Goal: Information Seeking & Learning: Learn about a topic

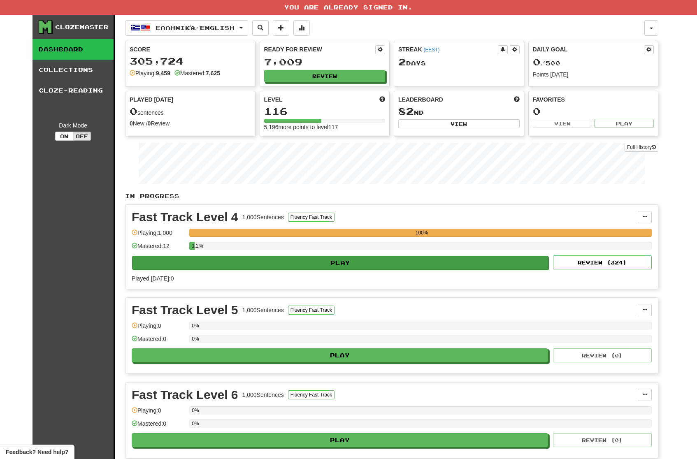
click at [423, 258] on button "Play" at bounding box center [340, 263] width 416 height 14
select select "**"
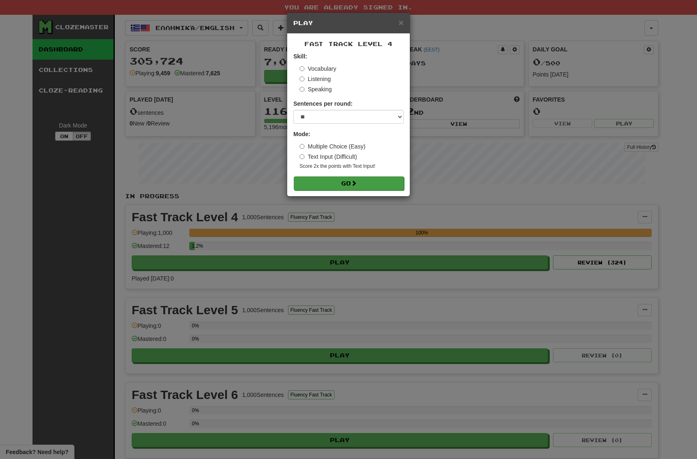
click at [376, 180] on button "Go" at bounding box center [349, 184] width 110 height 14
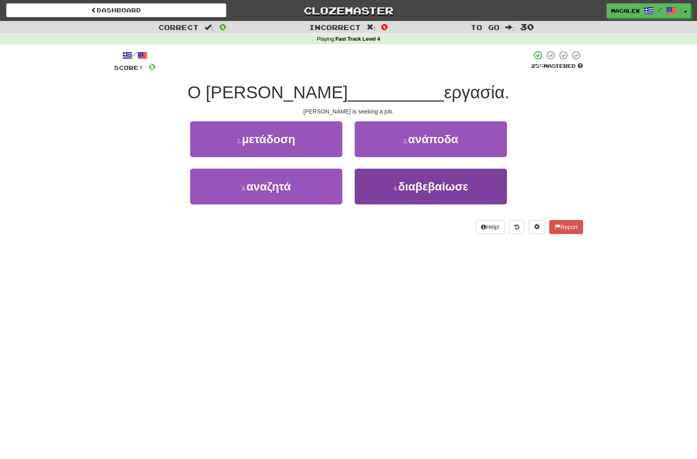
click at [419, 187] on span "διαβεβαίωσε" at bounding box center [433, 186] width 70 height 13
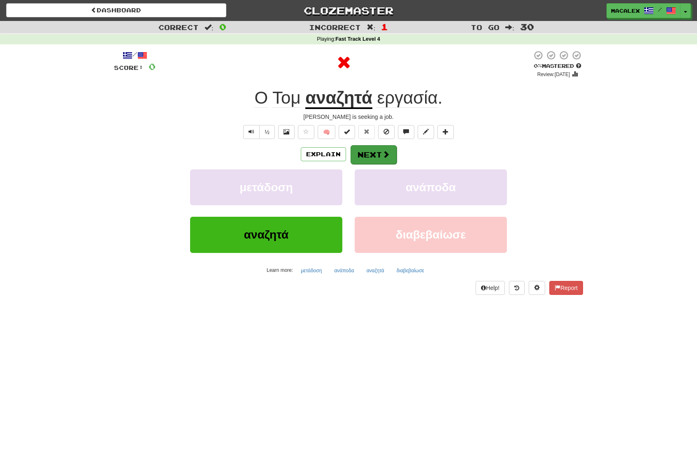
click at [381, 155] on button "Next" at bounding box center [374, 154] width 46 height 19
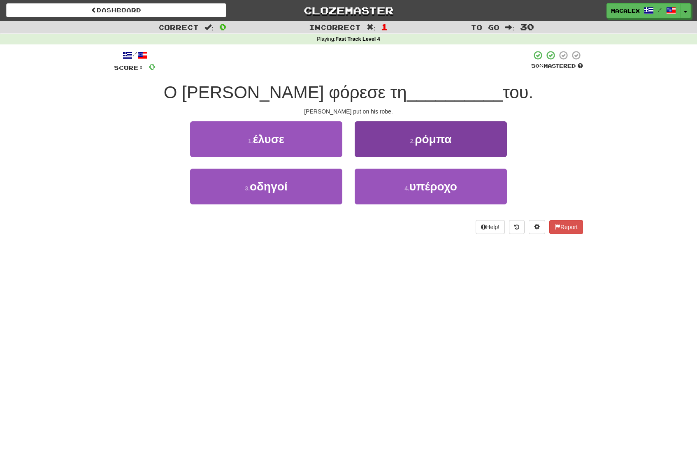
click at [430, 147] on button "2 . ρόμπα" at bounding box center [431, 139] width 152 height 36
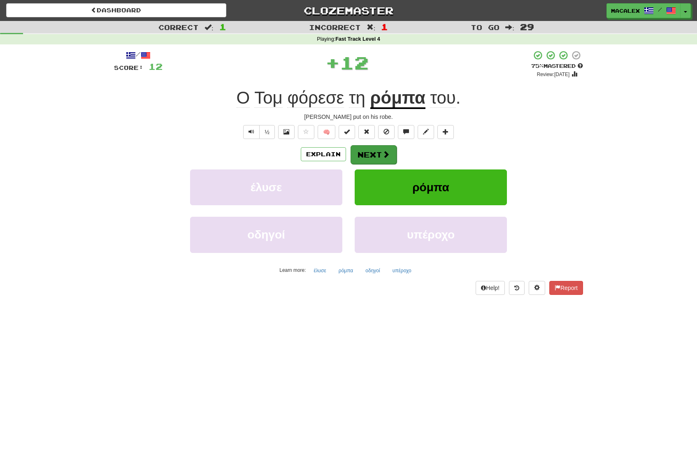
click at [388, 152] on span at bounding box center [385, 154] width 7 height 7
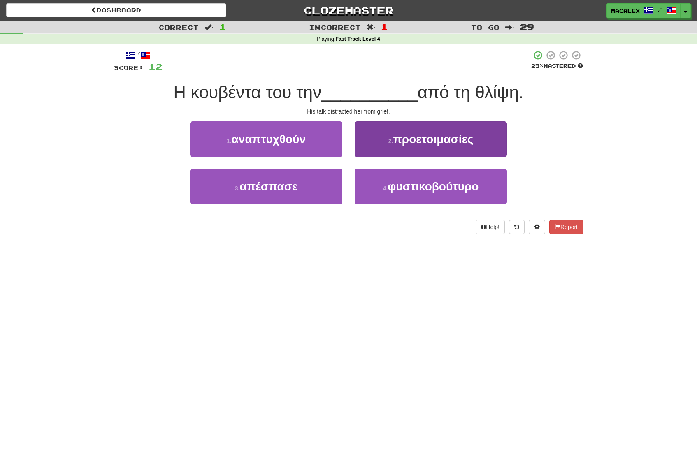
click at [427, 140] on span "προετοιμασίες" at bounding box center [433, 139] width 80 height 13
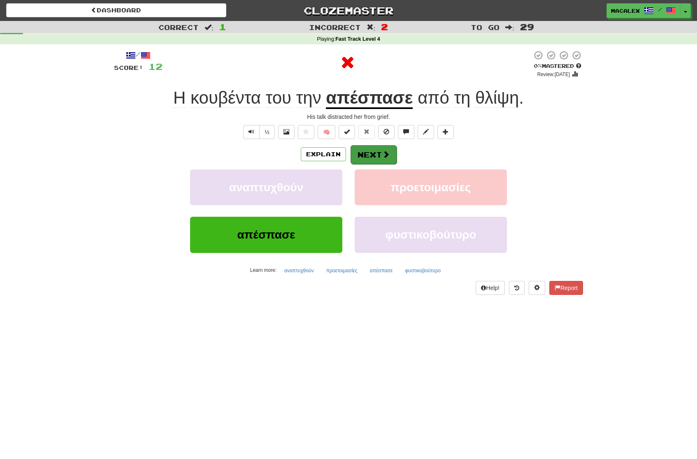
click at [379, 163] on button "Next" at bounding box center [374, 154] width 46 height 19
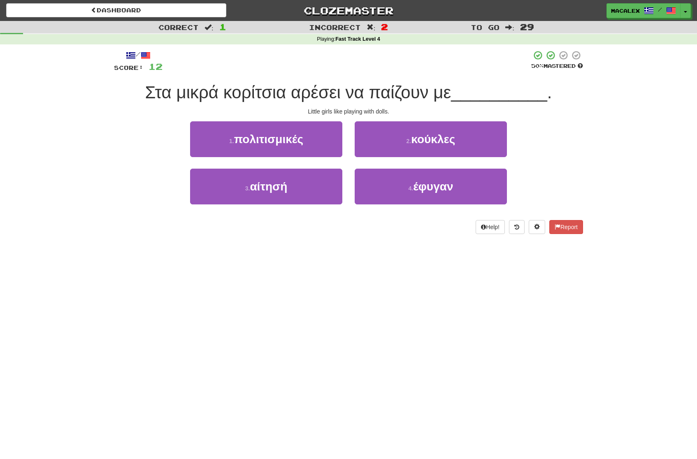
click at [421, 142] on span "κούκλες" at bounding box center [433, 139] width 44 height 13
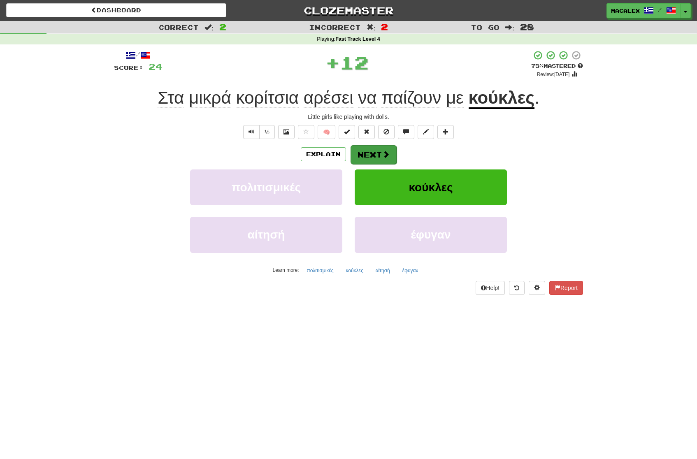
click at [388, 151] on span at bounding box center [385, 154] width 7 height 7
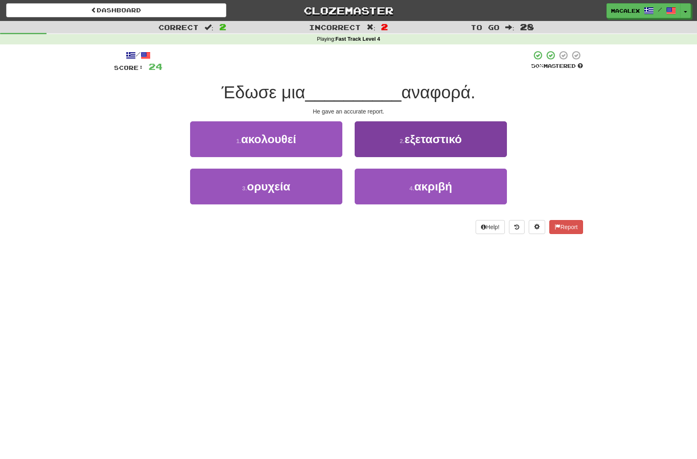
click at [429, 135] on span "εξεταστικό" at bounding box center [433, 139] width 57 height 13
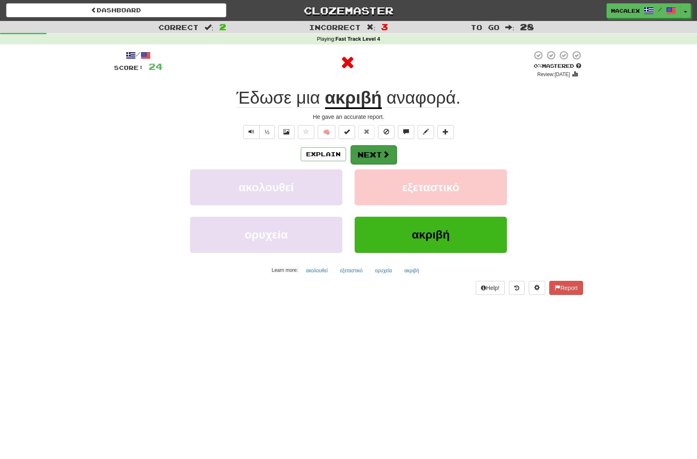
click at [379, 156] on button "Next" at bounding box center [374, 154] width 46 height 19
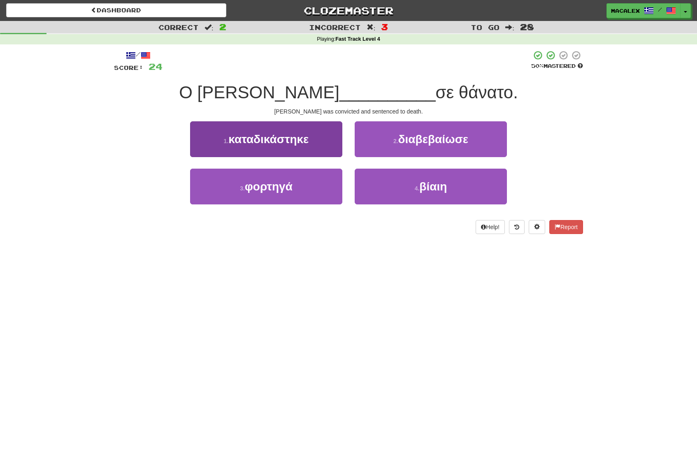
click at [239, 137] on span "καταδικάστηκε" at bounding box center [268, 139] width 80 height 13
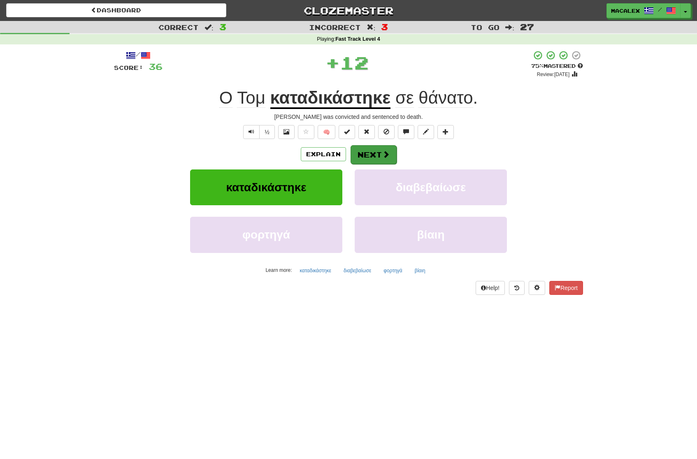
click at [369, 159] on button "Next" at bounding box center [374, 154] width 46 height 19
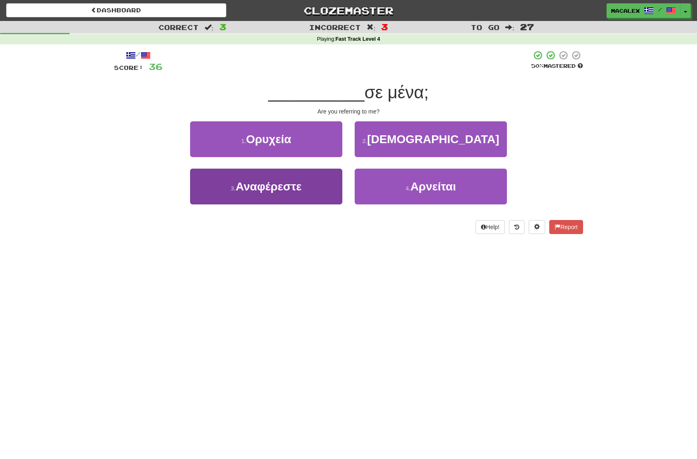
click at [245, 187] on span "Αναφέρεστε" at bounding box center [269, 186] width 66 height 13
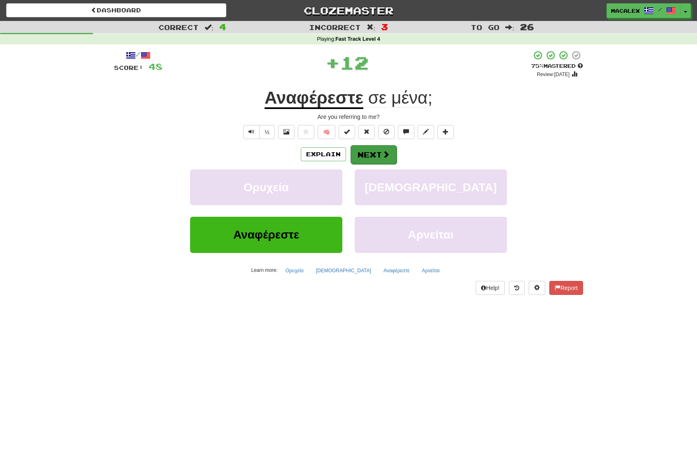
click at [366, 147] on button "Next" at bounding box center [374, 154] width 46 height 19
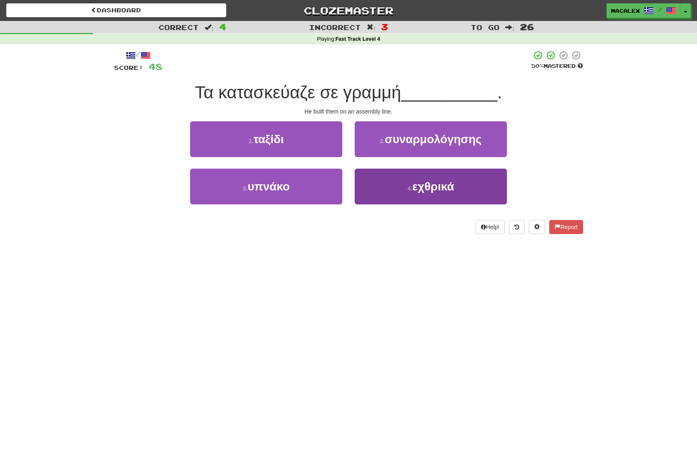
click at [420, 188] on span "εχθρικά" at bounding box center [433, 186] width 42 height 13
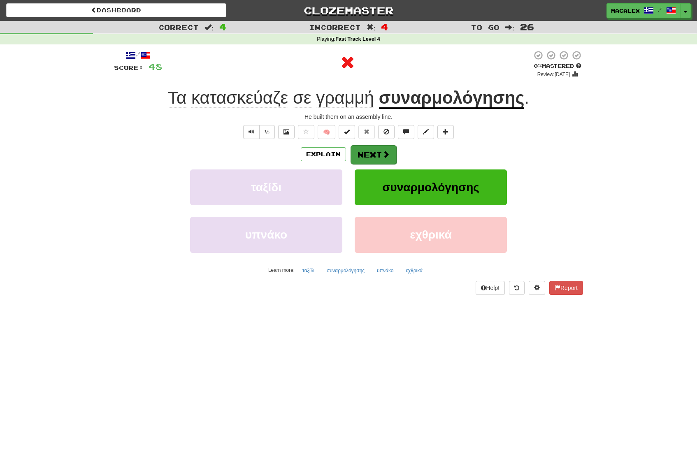
click at [372, 150] on button "Next" at bounding box center [374, 154] width 46 height 19
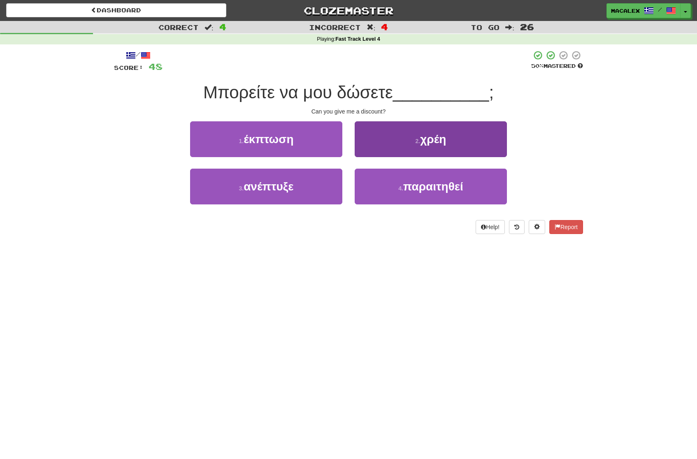
click at [437, 184] on span "παραιτηθεί" at bounding box center [433, 186] width 60 height 13
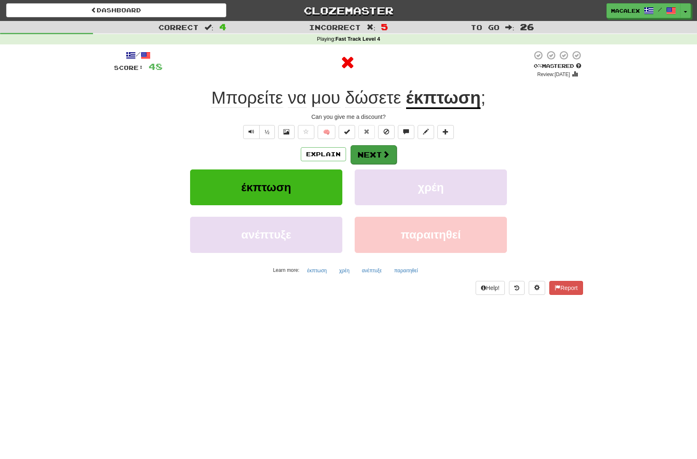
click at [375, 147] on button "Next" at bounding box center [374, 154] width 46 height 19
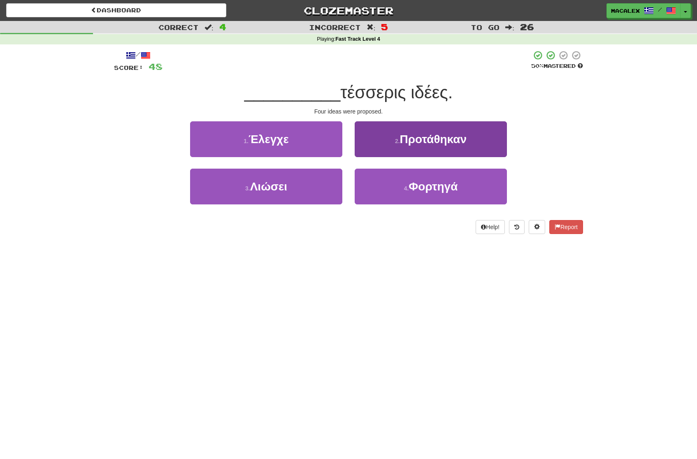
click at [404, 142] on span "Προτάθηκαν" at bounding box center [433, 139] width 67 height 13
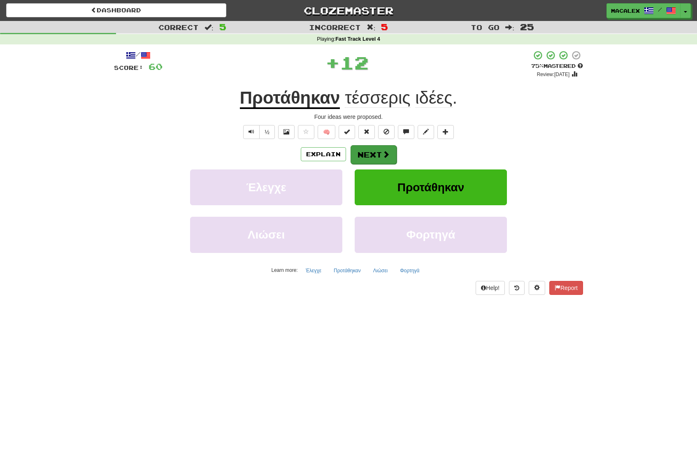
click at [377, 151] on button "Next" at bounding box center [374, 154] width 46 height 19
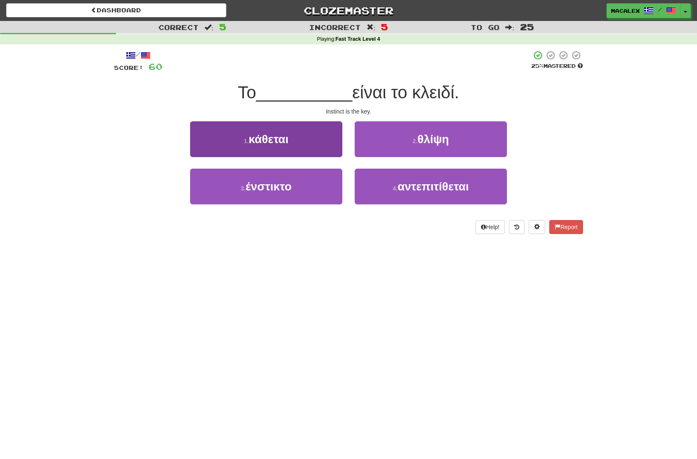
click at [254, 186] on span "ένστικτο" at bounding box center [269, 186] width 46 height 13
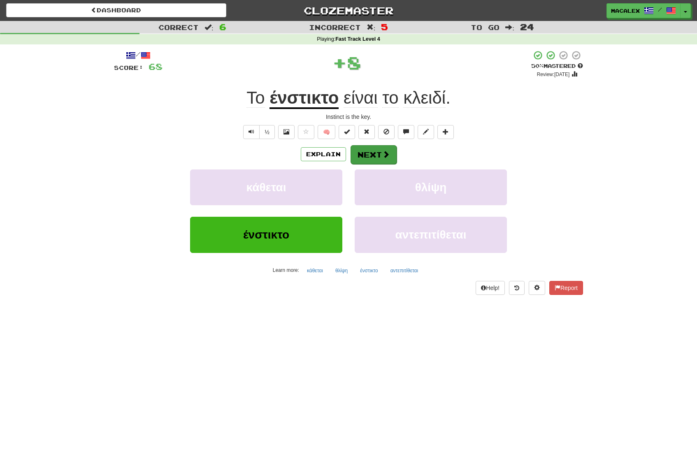
click at [356, 148] on button "Next" at bounding box center [374, 154] width 46 height 19
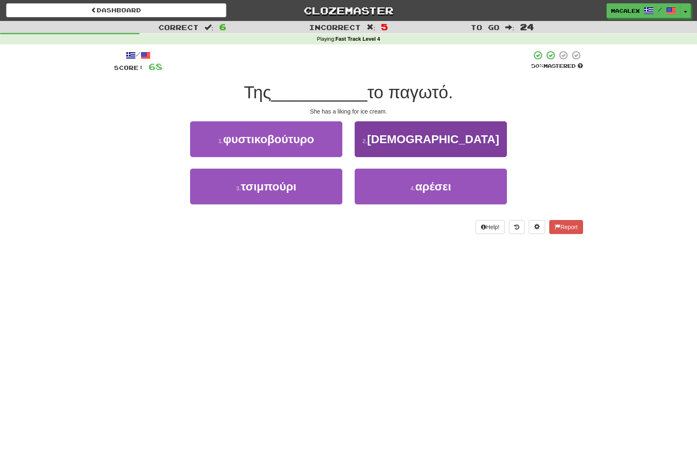
click at [416, 183] on button "4 . αρέσει" at bounding box center [431, 187] width 152 height 36
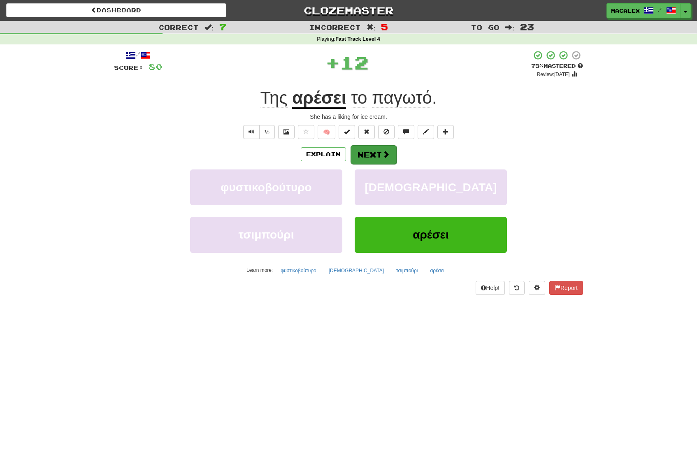
click at [380, 160] on button "Next" at bounding box center [374, 154] width 46 height 19
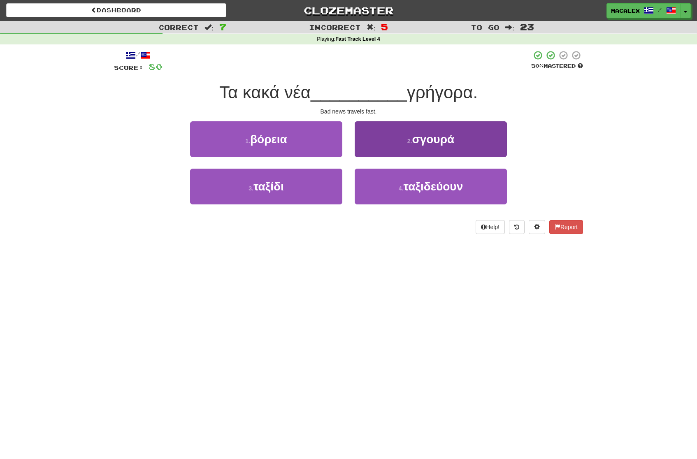
click at [400, 185] on small "4 ." at bounding box center [401, 188] width 5 height 7
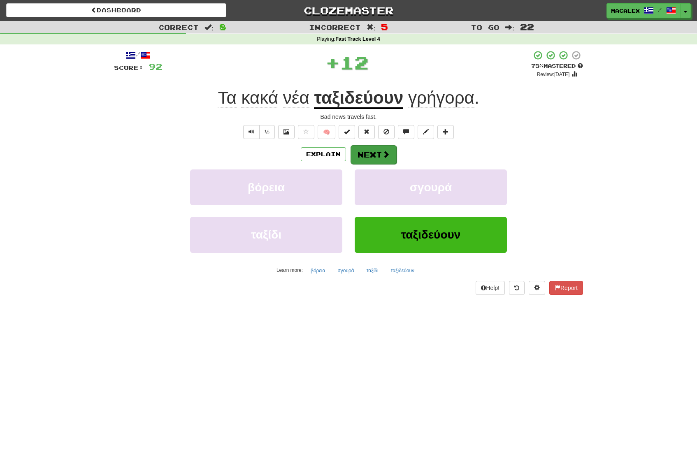
click at [378, 157] on button "Next" at bounding box center [374, 154] width 46 height 19
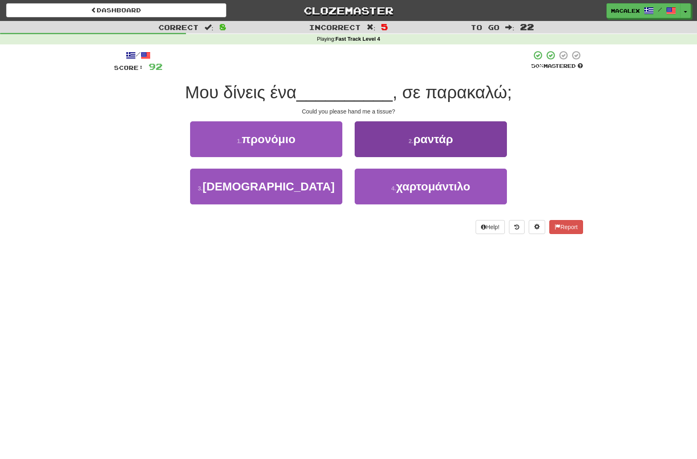
click at [407, 188] on span "χαρτομάντιλο" at bounding box center [433, 186] width 74 height 13
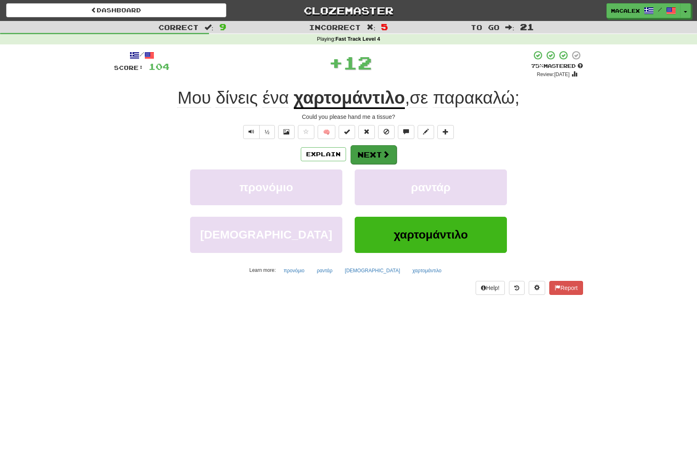
scroll to position [0, 0]
click at [378, 157] on button "Next" at bounding box center [374, 154] width 46 height 19
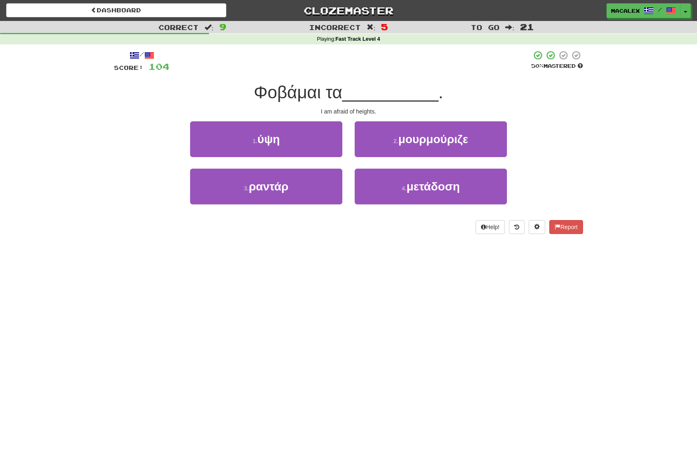
scroll to position [0, 0]
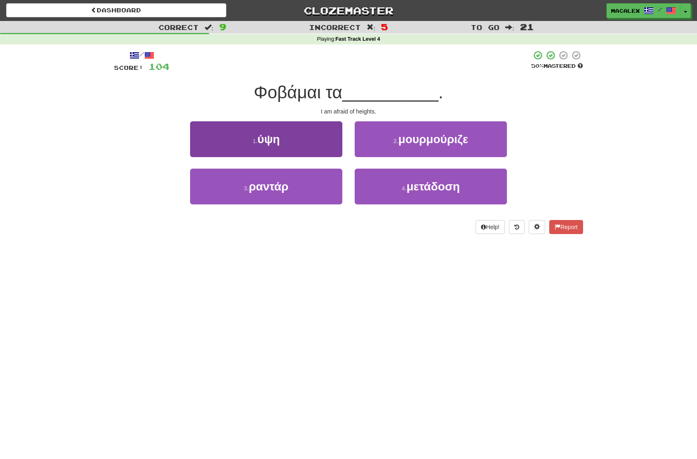
click at [269, 143] on span "ύψη" at bounding box center [269, 139] width 23 height 13
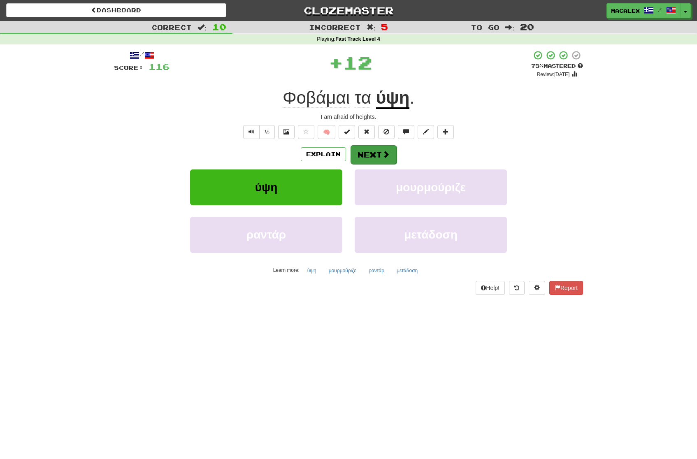
click at [378, 158] on button "Next" at bounding box center [374, 154] width 46 height 19
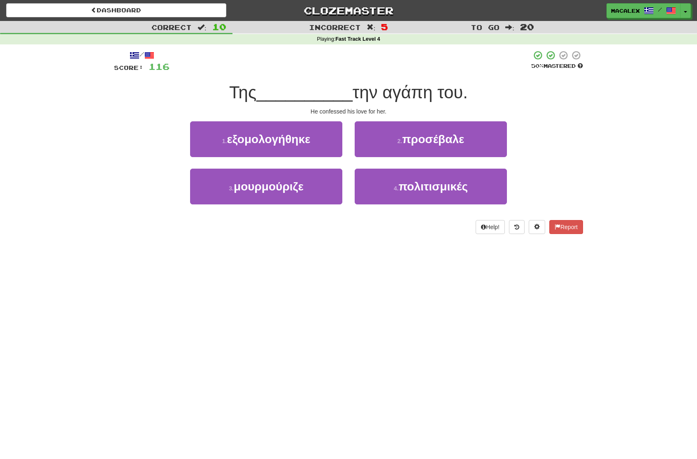
click at [273, 143] on span "εξομολογήθηκε" at bounding box center [269, 139] width 84 height 13
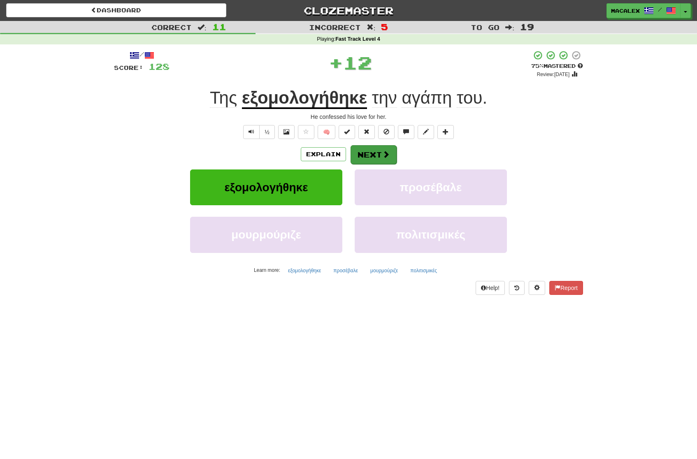
click at [366, 151] on button "Next" at bounding box center [374, 154] width 46 height 19
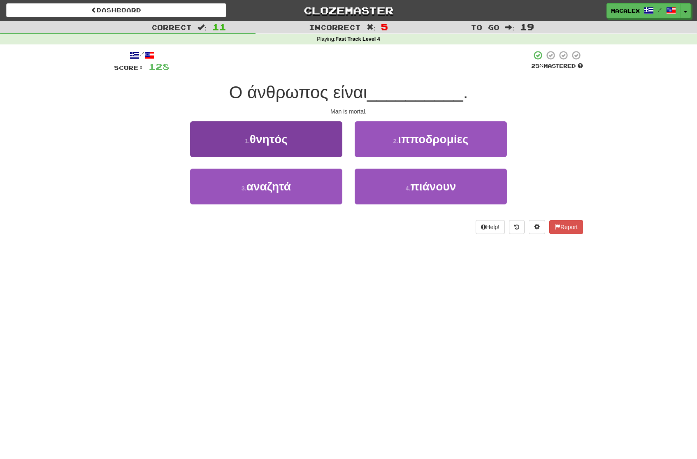
click at [277, 141] on span "θνητός" at bounding box center [269, 139] width 38 height 13
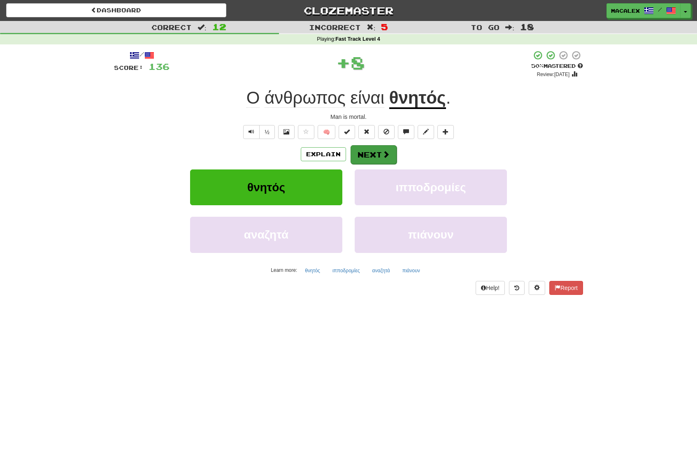
click at [382, 160] on button "Next" at bounding box center [374, 154] width 46 height 19
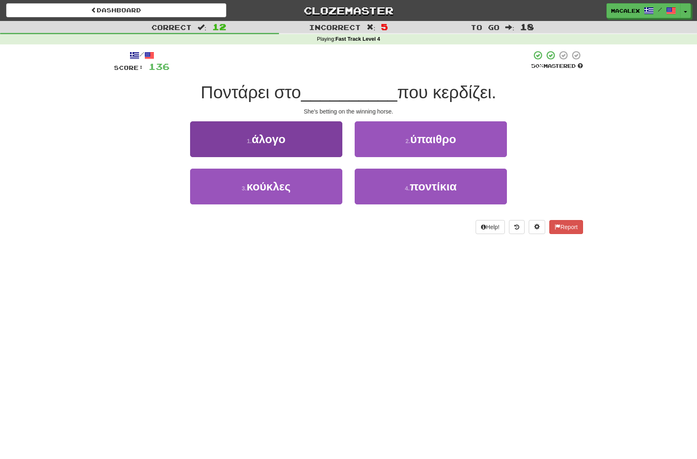
click at [280, 134] on span "άλογο" at bounding box center [269, 139] width 34 height 13
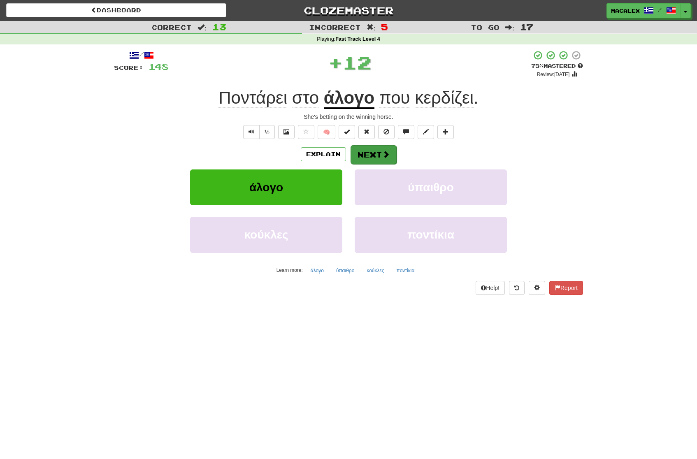
click at [367, 150] on button "Next" at bounding box center [374, 154] width 46 height 19
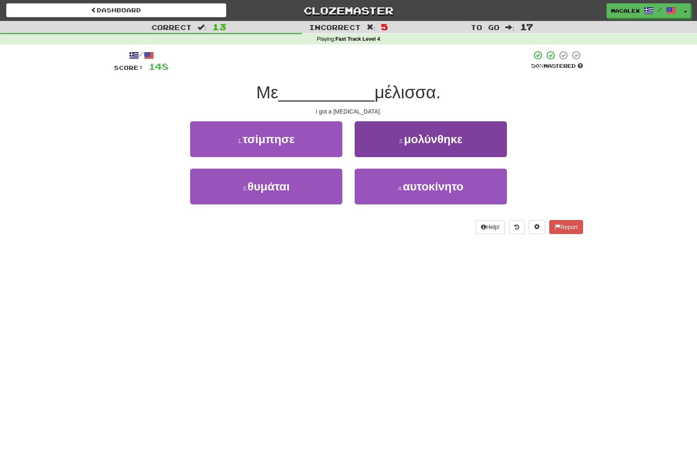
click at [433, 142] on span "μολύνθηκε" at bounding box center [433, 139] width 58 height 13
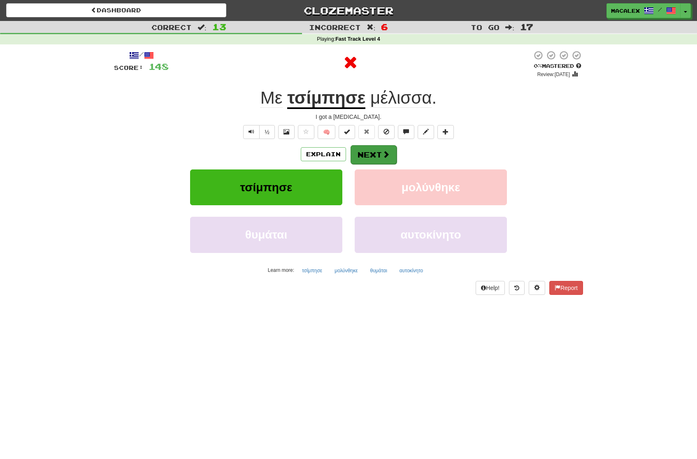
click at [382, 151] on span at bounding box center [385, 154] width 7 height 7
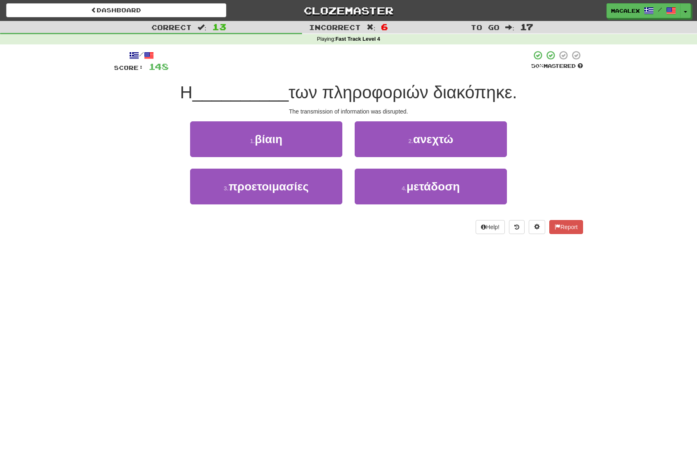
scroll to position [0, 0]
click at [266, 142] on span "βίαιη" at bounding box center [269, 139] width 28 height 13
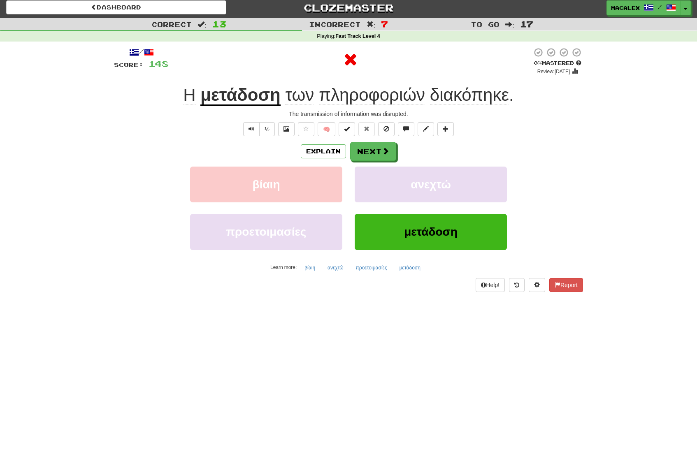
scroll to position [5, 0]
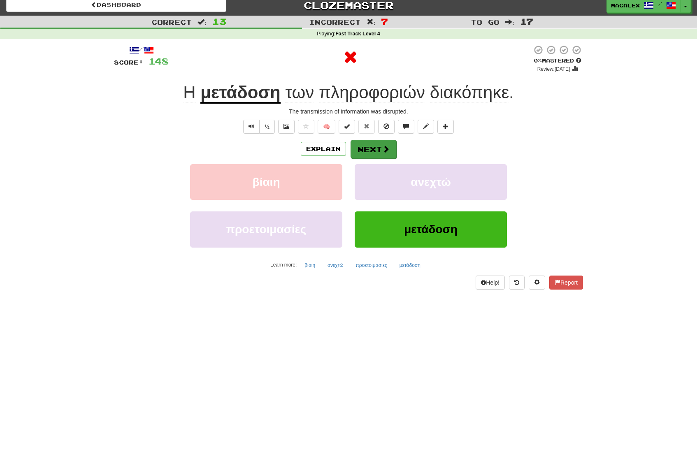
click at [370, 149] on button "Next" at bounding box center [374, 149] width 46 height 19
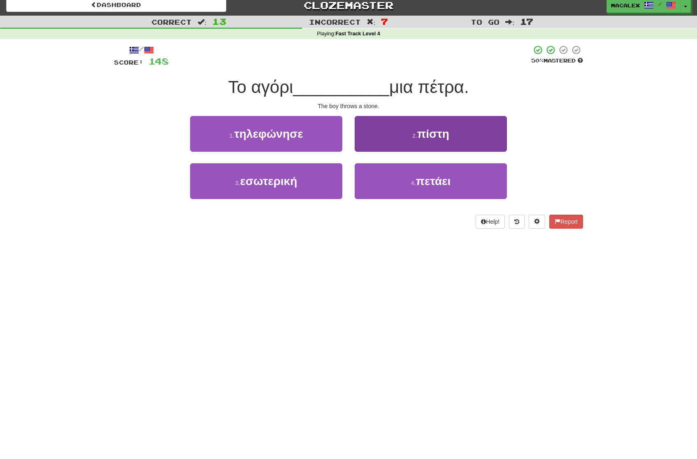
click at [424, 184] on span "πετάει" at bounding box center [433, 181] width 35 height 13
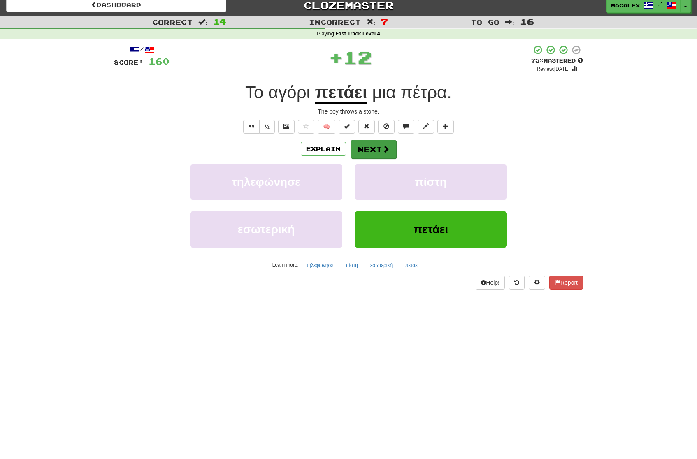
click at [373, 144] on button "Next" at bounding box center [374, 149] width 46 height 19
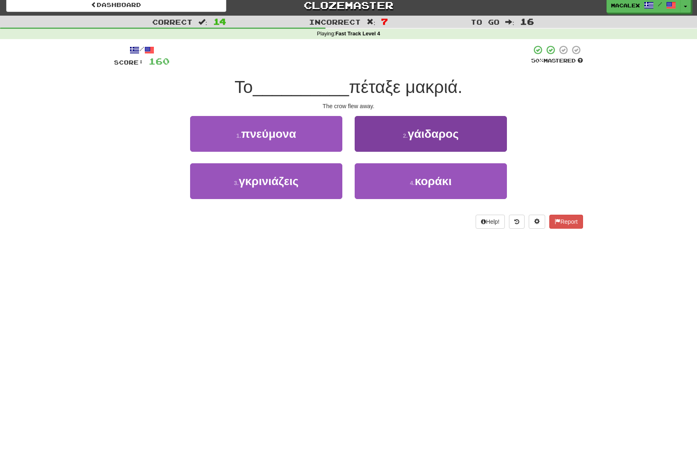
click at [409, 176] on button "4 . κοράκι" at bounding box center [431, 181] width 152 height 36
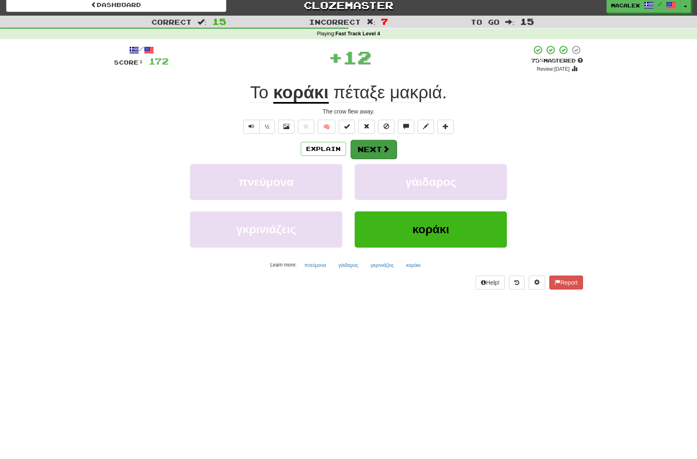
click at [371, 149] on button "Next" at bounding box center [374, 149] width 46 height 19
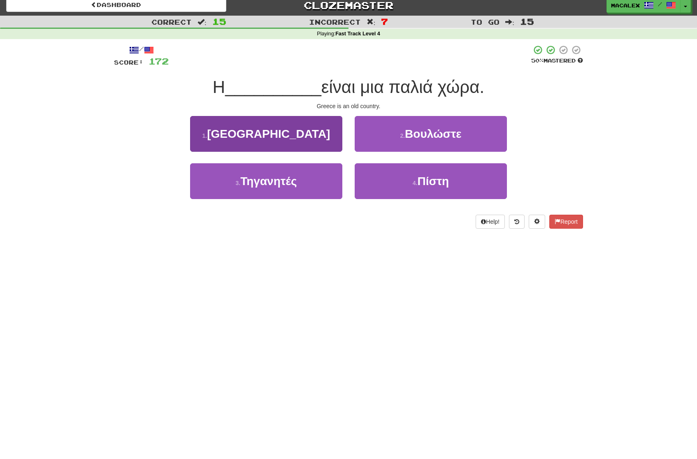
click at [296, 139] on button "1 . [GEOGRAPHIC_DATA]" at bounding box center [266, 134] width 152 height 36
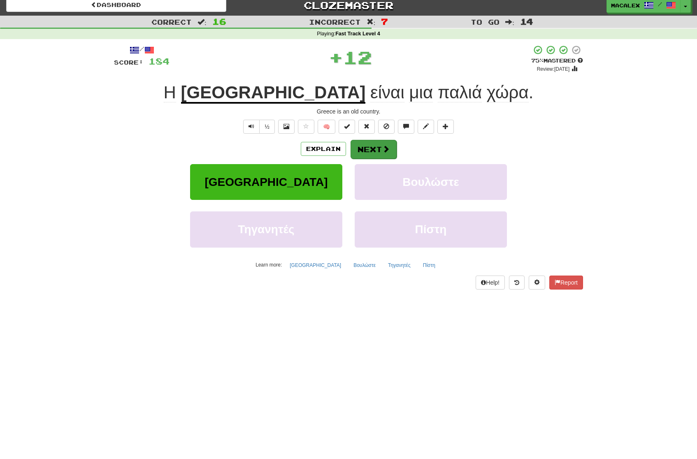
click at [384, 151] on span at bounding box center [385, 148] width 7 height 7
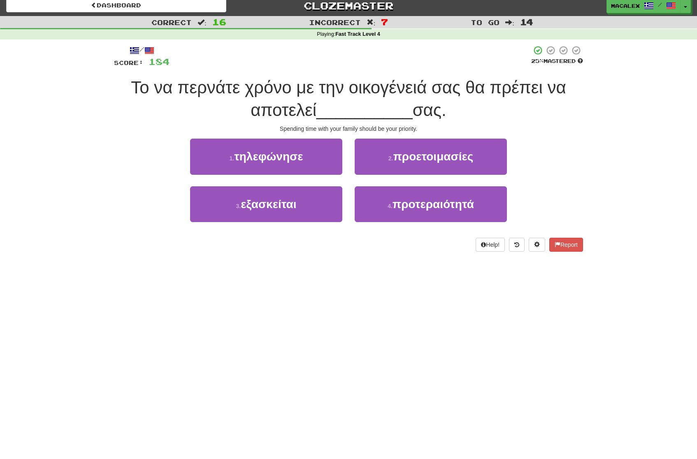
click at [428, 159] on span "προετοιμασίες" at bounding box center [433, 156] width 80 height 13
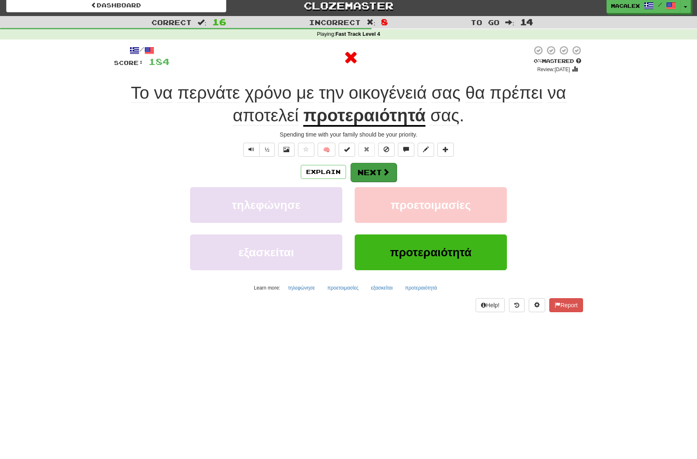
scroll to position [3, 0]
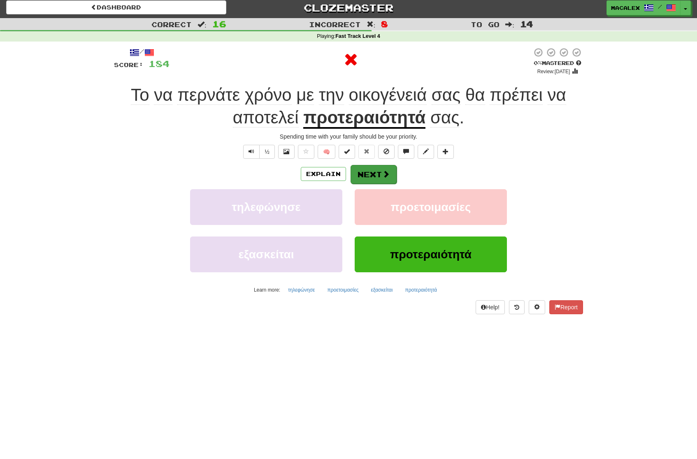
click at [383, 170] on span at bounding box center [385, 173] width 7 height 7
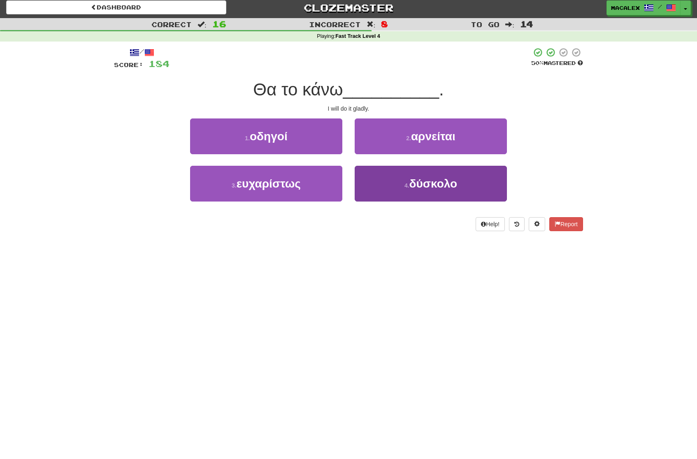
scroll to position [3, 0]
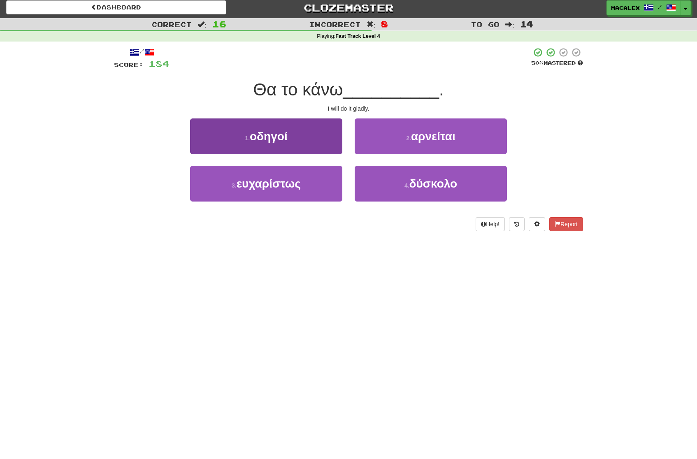
click at [276, 191] on button "3 . ευχαρίστως" at bounding box center [266, 184] width 152 height 36
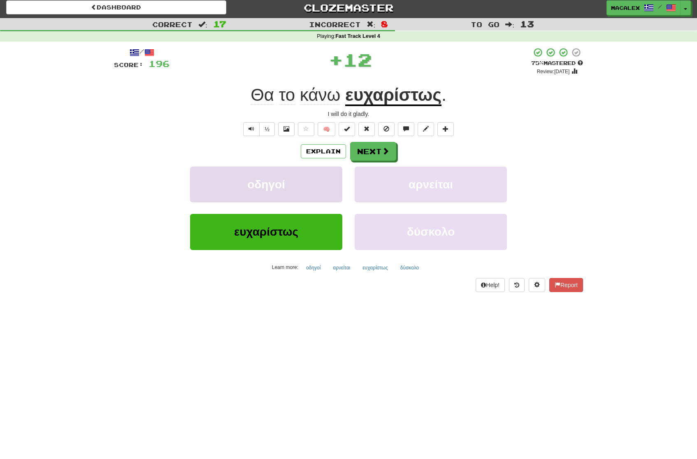
scroll to position [3, 0]
click at [365, 154] on button "Next" at bounding box center [374, 151] width 46 height 19
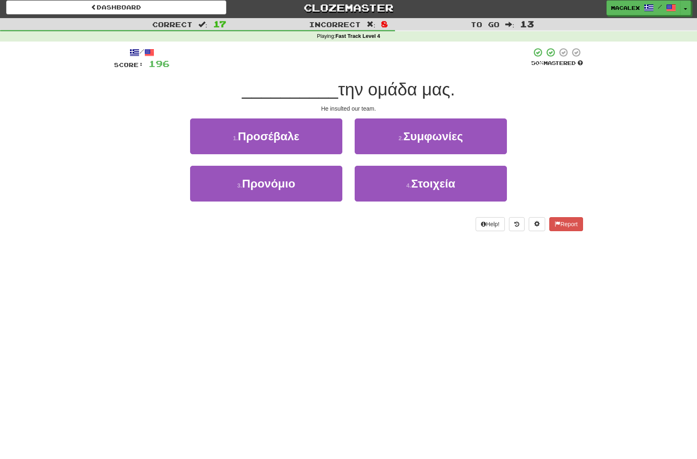
drag, startPoint x: 250, startPoint y: 140, endPoint x: 254, endPoint y: 141, distance: 4.1
click at [250, 140] on span "Προσέβαλε" at bounding box center [269, 136] width 62 height 13
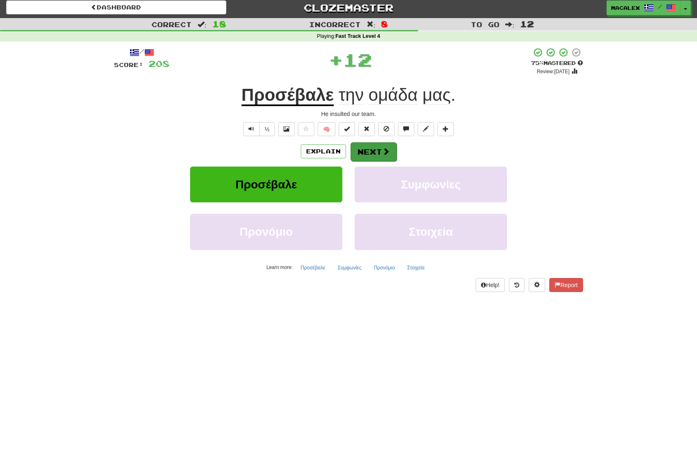
scroll to position [2, 0]
click at [360, 147] on button "Next" at bounding box center [374, 152] width 46 height 19
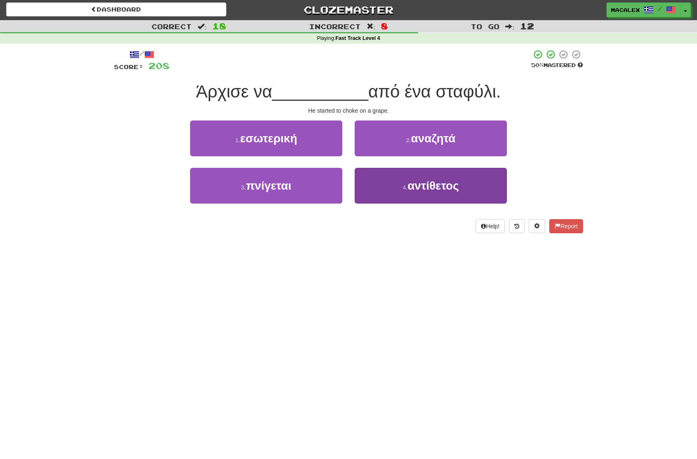
click at [418, 184] on span "αντίθετος" at bounding box center [432, 185] width 51 height 13
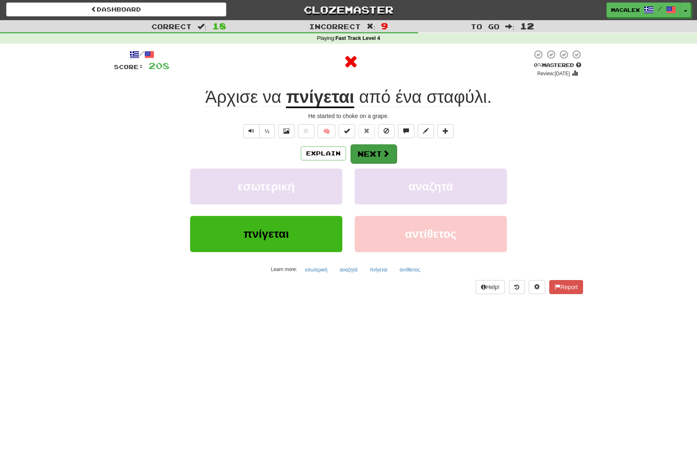
click at [376, 156] on button "Next" at bounding box center [374, 153] width 46 height 19
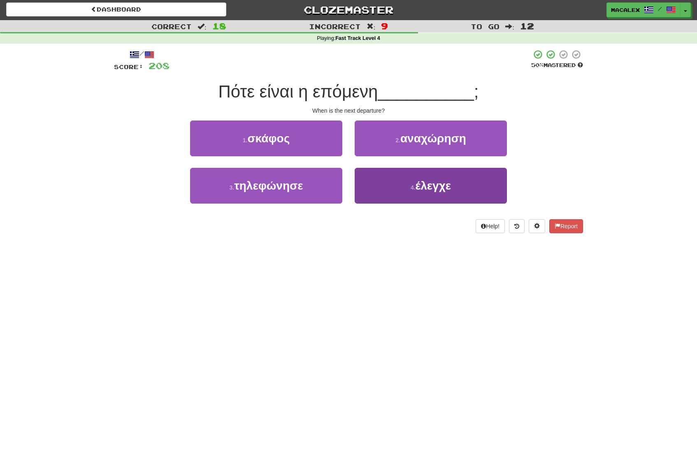
click at [422, 186] on span "έλεγχε" at bounding box center [433, 185] width 35 height 13
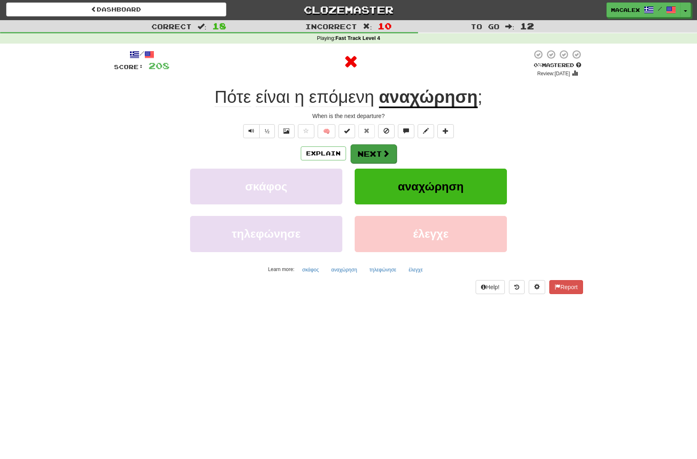
click at [380, 152] on button "Next" at bounding box center [374, 153] width 46 height 19
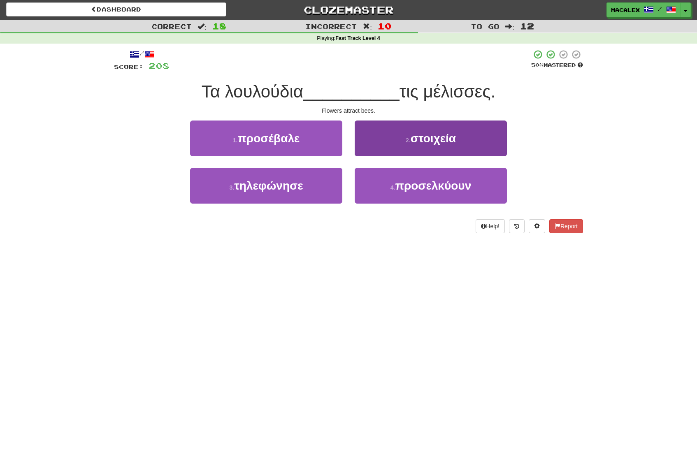
click at [419, 186] on span "προσελκύουν" at bounding box center [433, 185] width 76 height 13
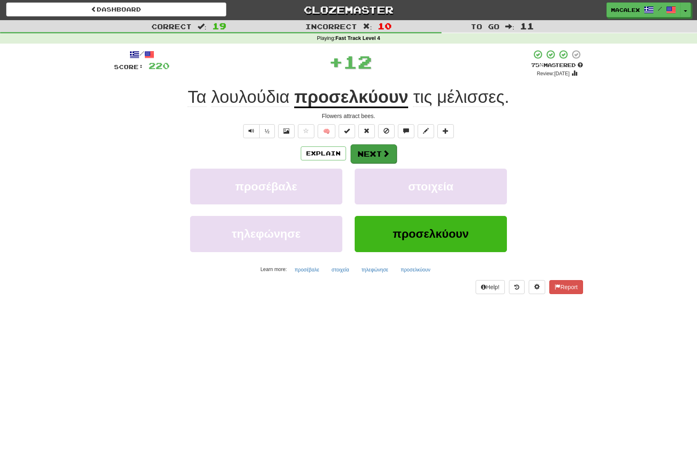
click at [390, 153] on button "Next" at bounding box center [374, 153] width 46 height 19
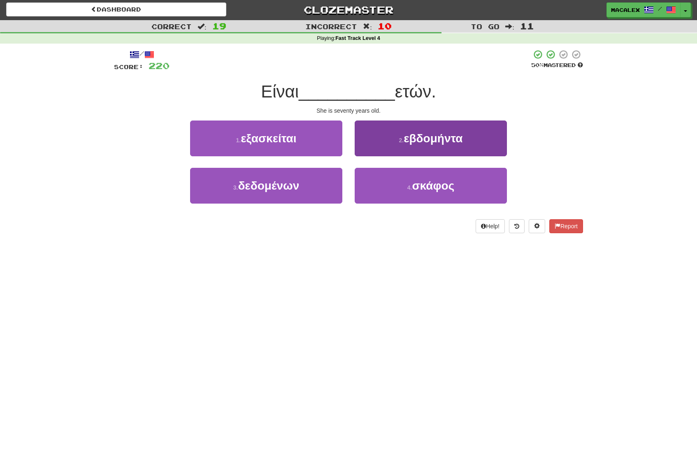
click at [397, 143] on button "2 . εβδομήντα" at bounding box center [431, 139] width 152 height 36
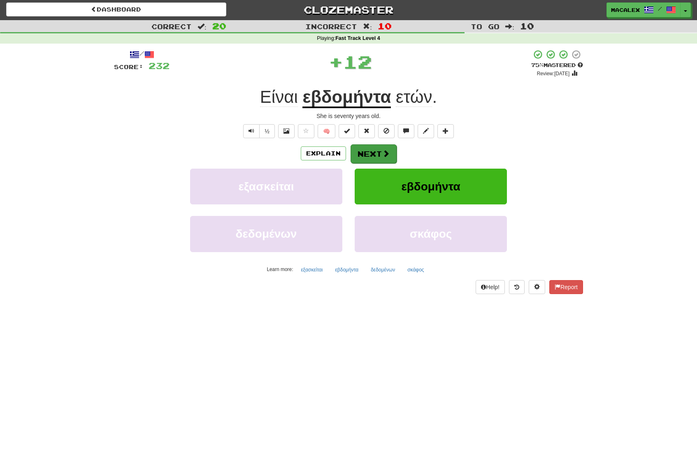
click at [385, 147] on button "Next" at bounding box center [374, 153] width 46 height 19
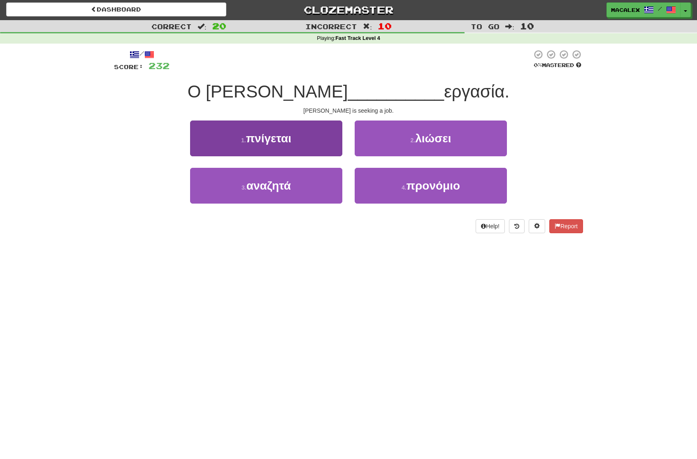
click at [271, 189] on span "αναζητά" at bounding box center [269, 185] width 44 height 13
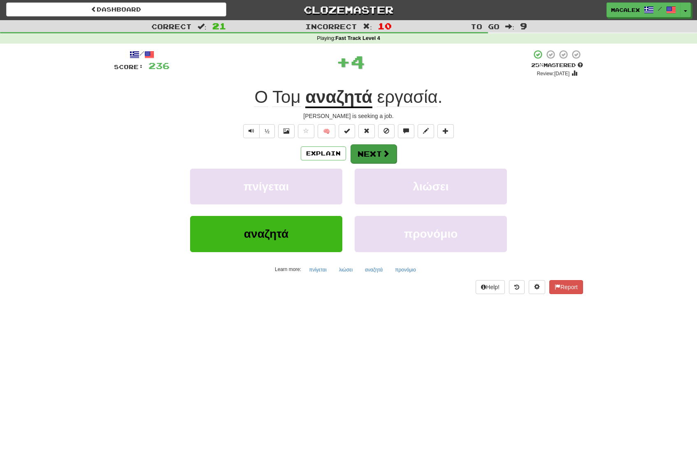
click at [370, 151] on button "Next" at bounding box center [374, 153] width 46 height 19
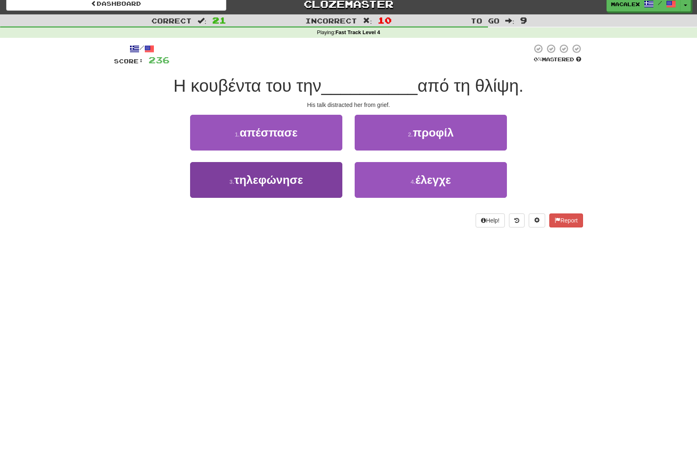
scroll to position [9, 0]
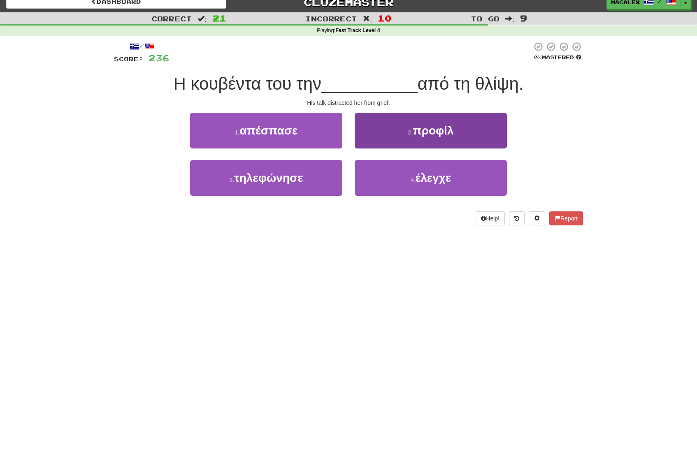
click at [421, 179] on span "έλεγχε" at bounding box center [433, 178] width 35 height 13
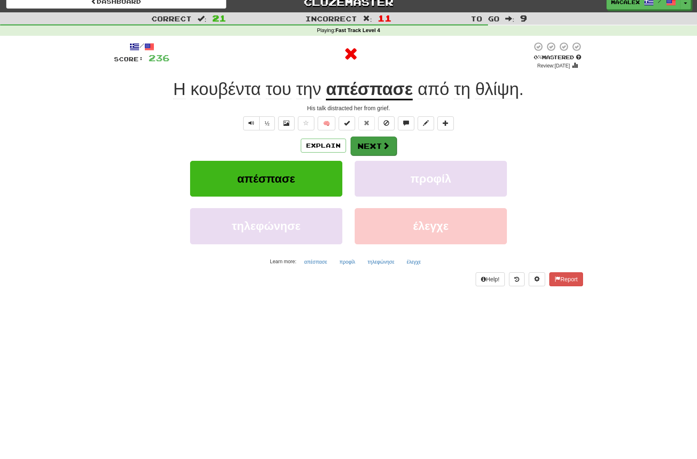
scroll to position [9, 0]
click at [374, 144] on button "Next" at bounding box center [374, 146] width 46 height 19
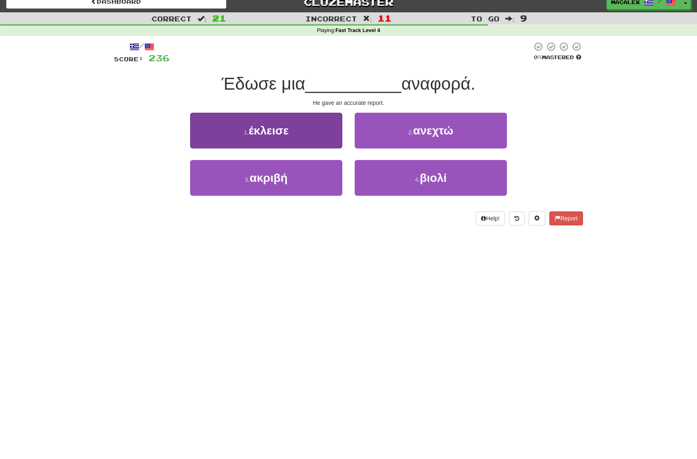
scroll to position [9, 0]
drag, startPoint x: 277, startPoint y: 179, endPoint x: 282, endPoint y: 179, distance: 4.9
click at [277, 179] on span "ακριβή" at bounding box center [269, 178] width 38 height 13
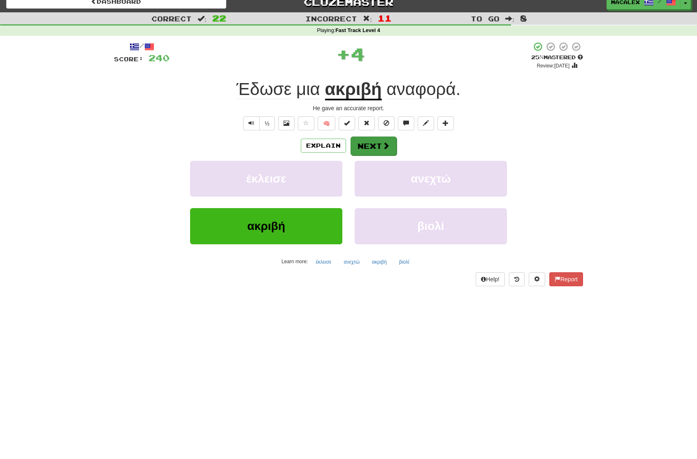
click at [374, 147] on button "Next" at bounding box center [374, 146] width 46 height 19
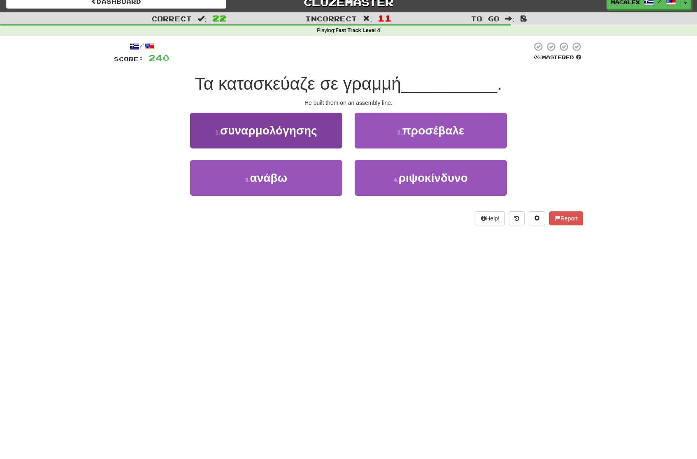
click at [293, 134] on span "συναρμολόγησης" at bounding box center [268, 130] width 97 height 13
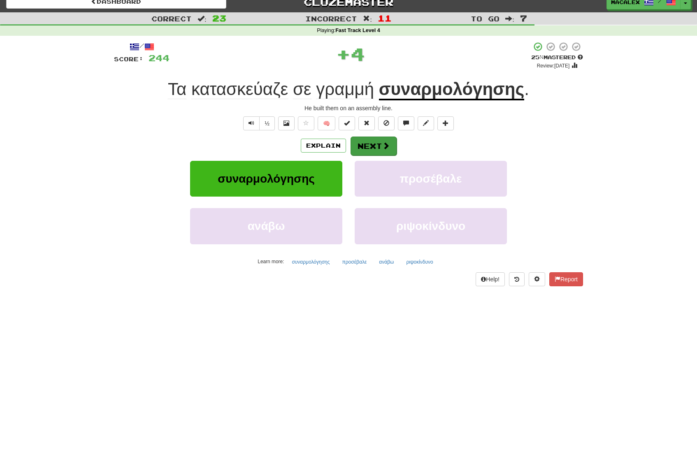
click at [375, 146] on button "Next" at bounding box center [374, 146] width 46 height 19
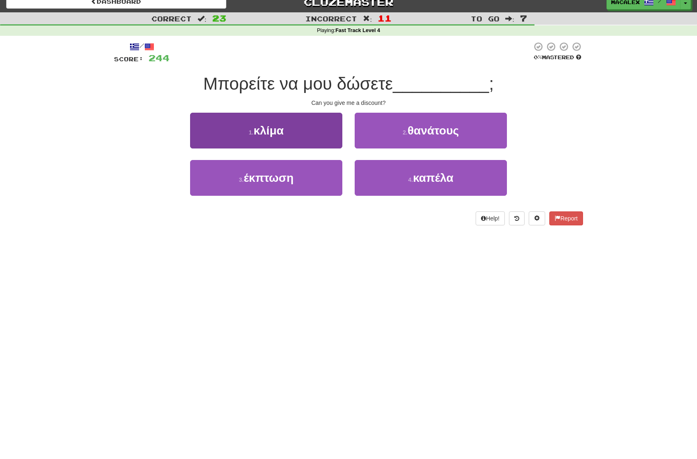
click at [284, 180] on span "έκπτωση" at bounding box center [269, 178] width 50 height 13
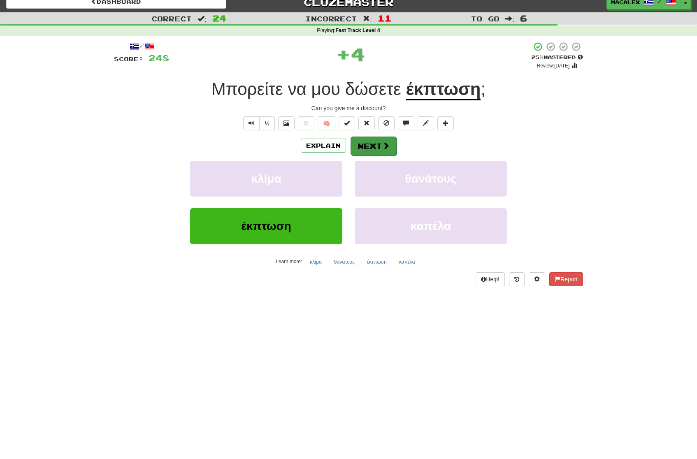
click at [366, 144] on button "Next" at bounding box center [374, 146] width 46 height 19
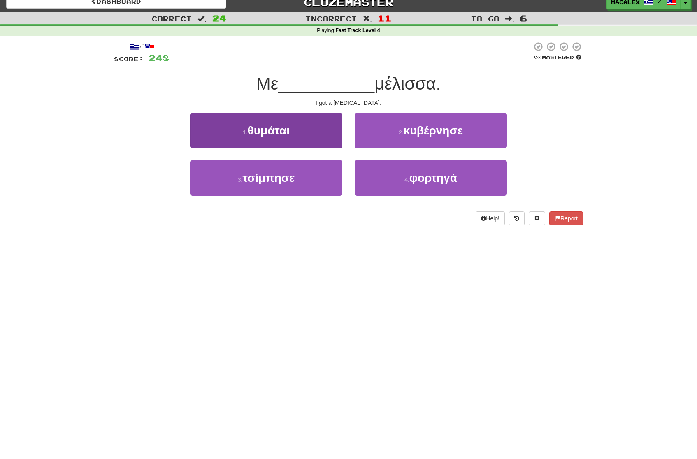
drag, startPoint x: 255, startPoint y: 177, endPoint x: 267, endPoint y: 175, distance: 12.5
click at [254, 177] on span "τσίμπησε" at bounding box center [268, 178] width 52 height 13
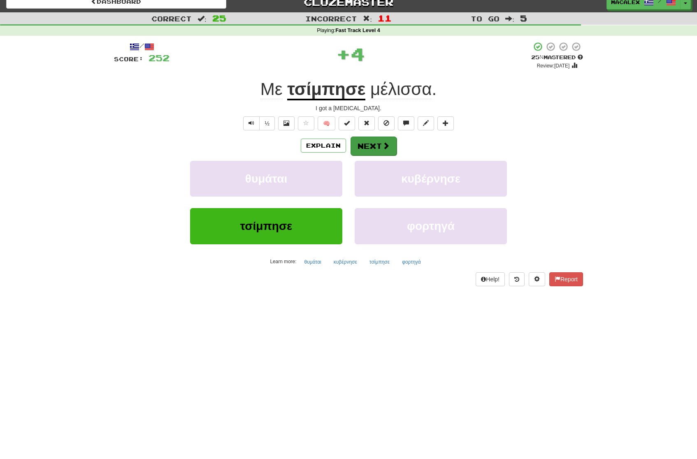
click at [376, 147] on button "Next" at bounding box center [374, 146] width 46 height 19
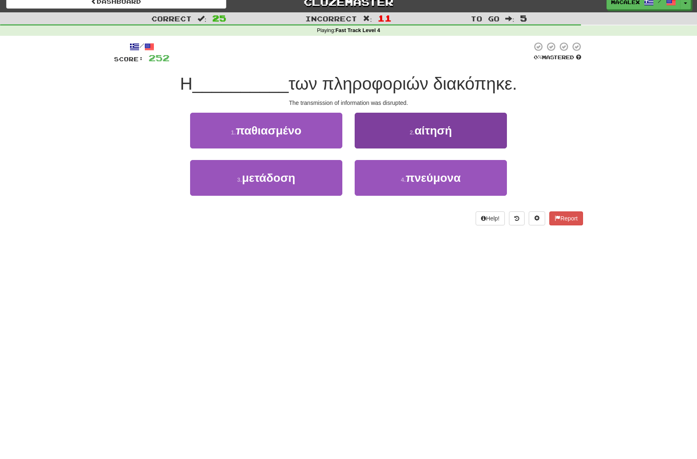
click at [421, 136] on button "2 . αίτησή" at bounding box center [431, 131] width 152 height 36
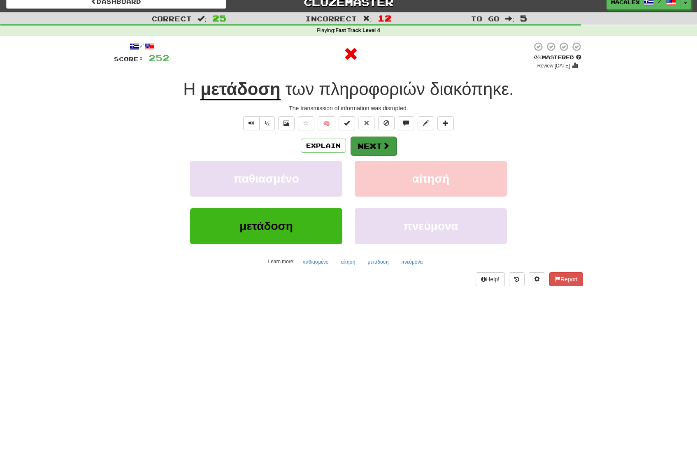
click at [366, 144] on button "Next" at bounding box center [374, 146] width 46 height 19
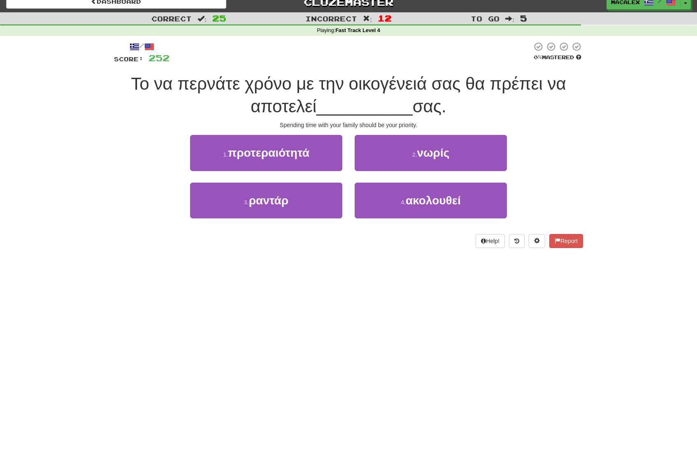
drag, startPoint x: 263, startPoint y: 156, endPoint x: 256, endPoint y: 156, distance: 6.2
click at [263, 156] on span "προτεραιότητά" at bounding box center [268, 153] width 81 height 13
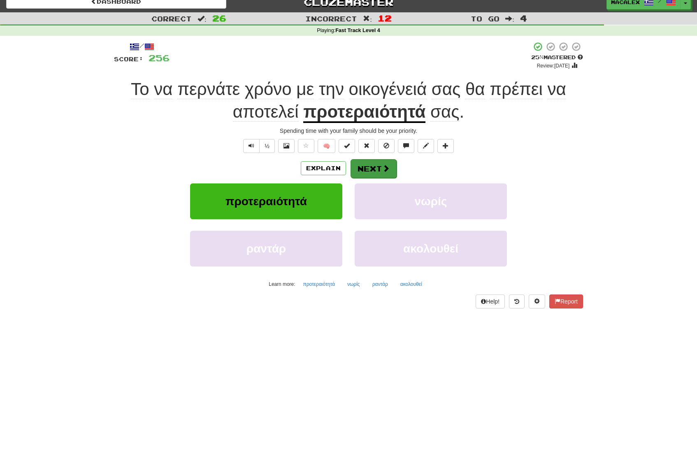
click at [377, 169] on button "Next" at bounding box center [374, 168] width 46 height 19
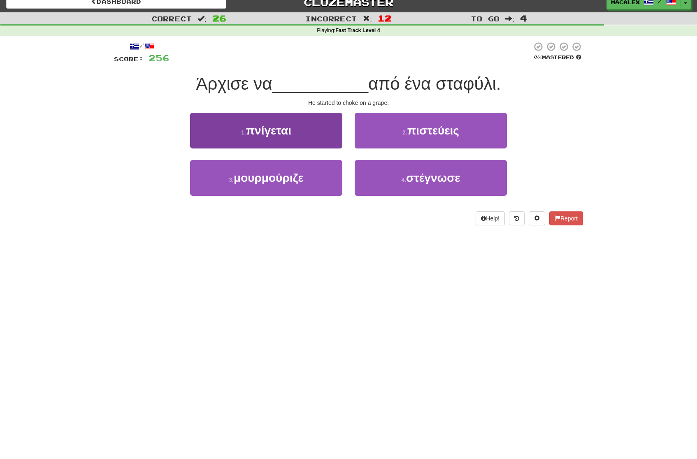
click at [269, 178] on span "μουρμούριζε" at bounding box center [269, 178] width 70 height 13
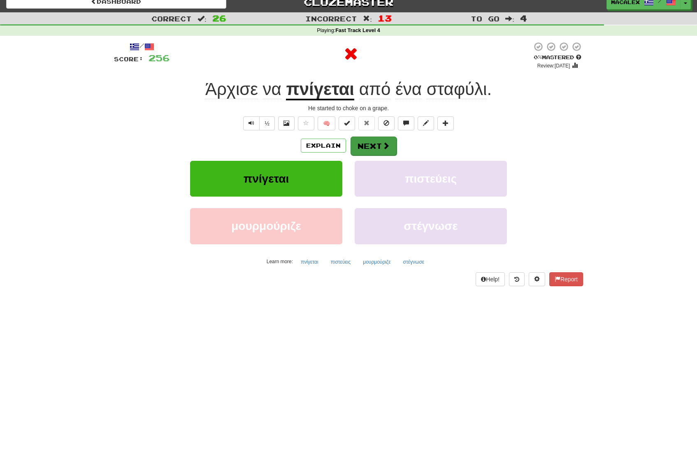
click at [382, 146] on span at bounding box center [385, 145] width 7 height 7
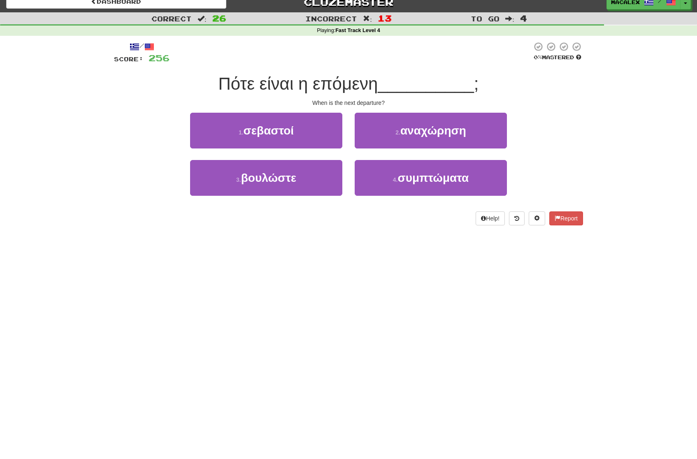
click at [415, 131] on span "αναχώρηση" at bounding box center [433, 130] width 66 height 13
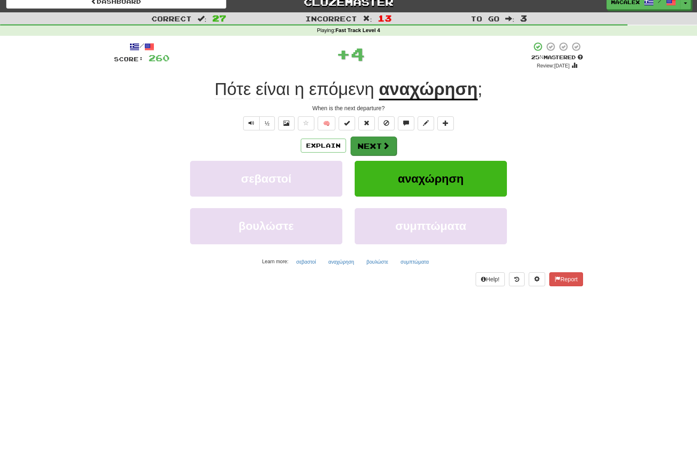
click at [375, 143] on button "Next" at bounding box center [374, 146] width 46 height 19
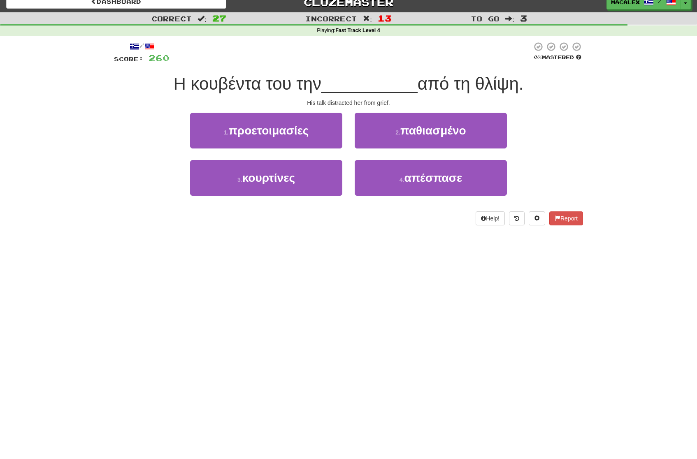
click at [272, 132] on span "προετοιμασίες" at bounding box center [268, 130] width 80 height 13
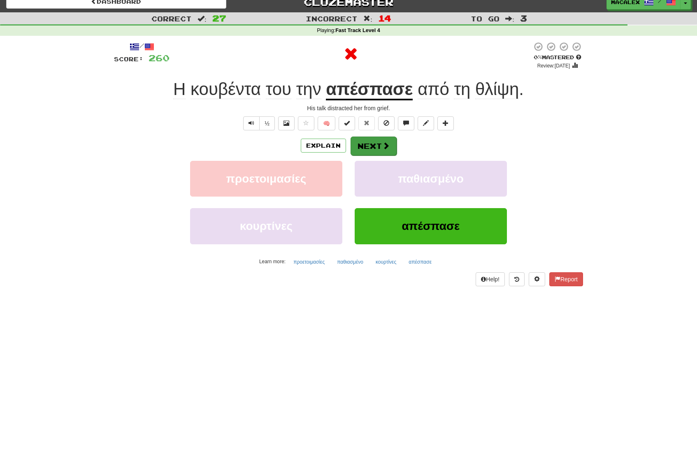
click at [375, 145] on button "Next" at bounding box center [374, 146] width 46 height 19
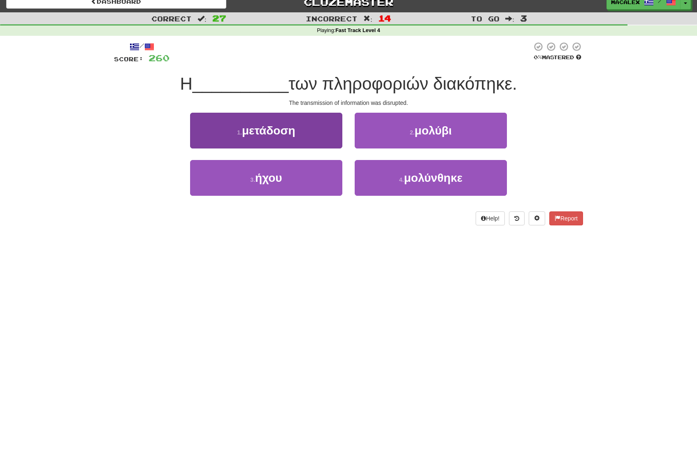
scroll to position [9, 0]
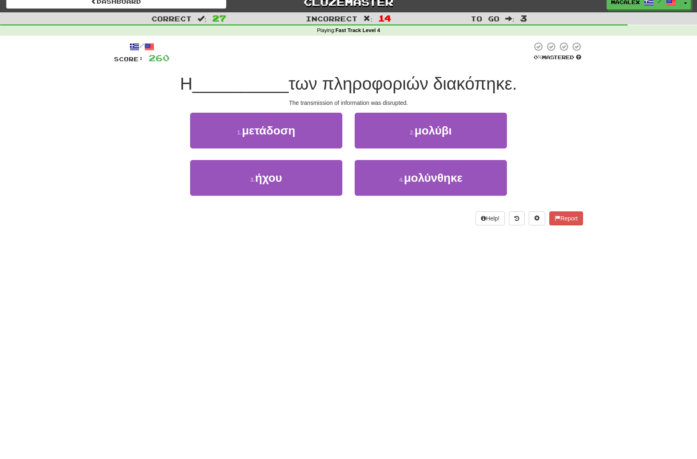
drag, startPoint x: 278, startPoint y: 133, endPoint x: 282, endPoint y: 133, distance: 4.1
click at [278, 133] on span "μετάδοση" at bounding box center [268, 130] width 53 height 13
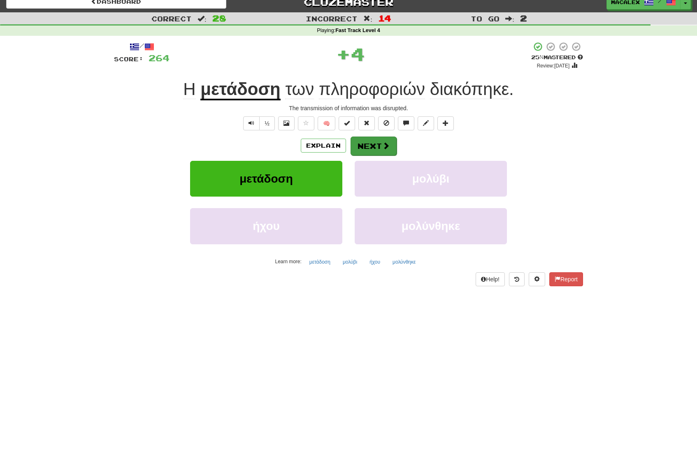
click at [374, 147] on button "Next" at bounding box center [374, 146] width 46 height 19
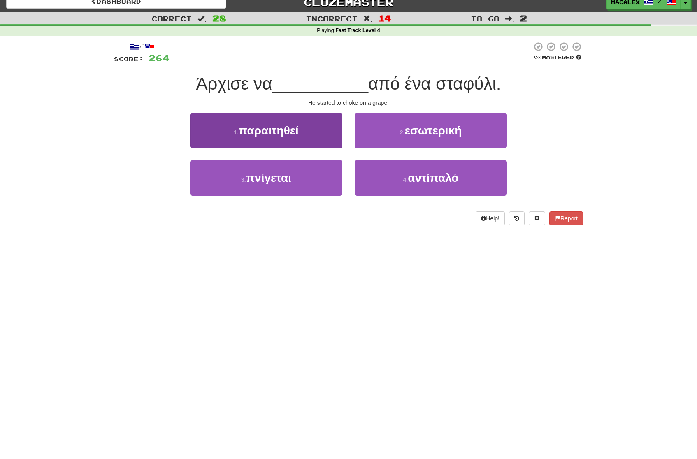
click at [291, 179] on span "πνίγεται" at bounding box center [268, 178] width 45 height 13
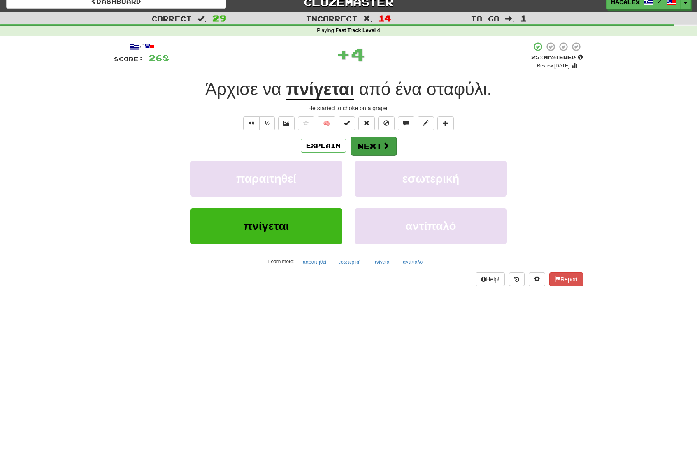
click at [377, 143] on button "Next" at bounding box center [374, 146] width 46 height 19
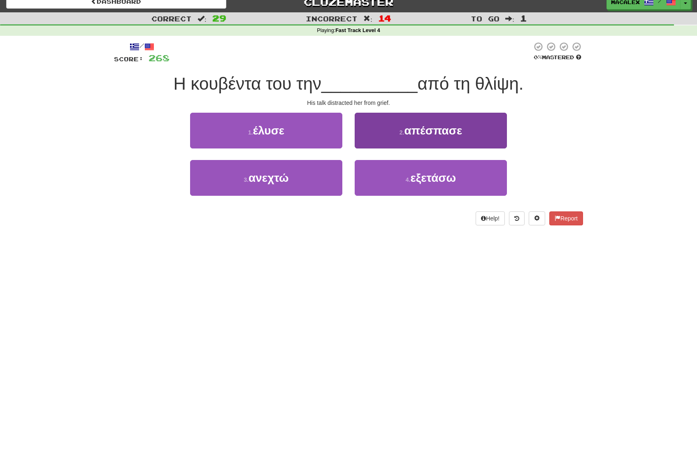
click at [401, 128] on button "2 . απέσπασε" at bounding box center [431, 131] width 152 height 36
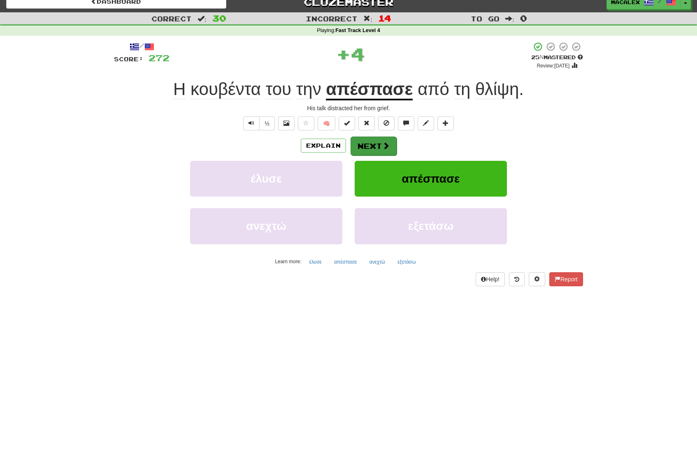
click at [378, 145] on button "Next" at bounding box center [374, 146] width 46 height 19
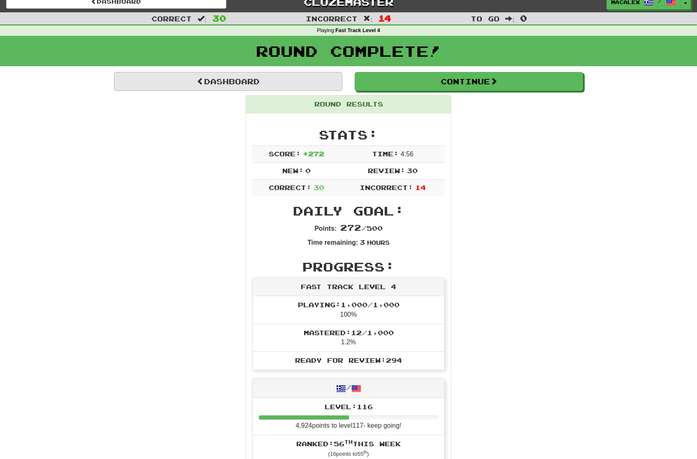
click at [221, 83] on link "Dashboard" at bounding box center [228, 81] width 228 height 19
